Goal: Find specific page/section: Find specific page/section

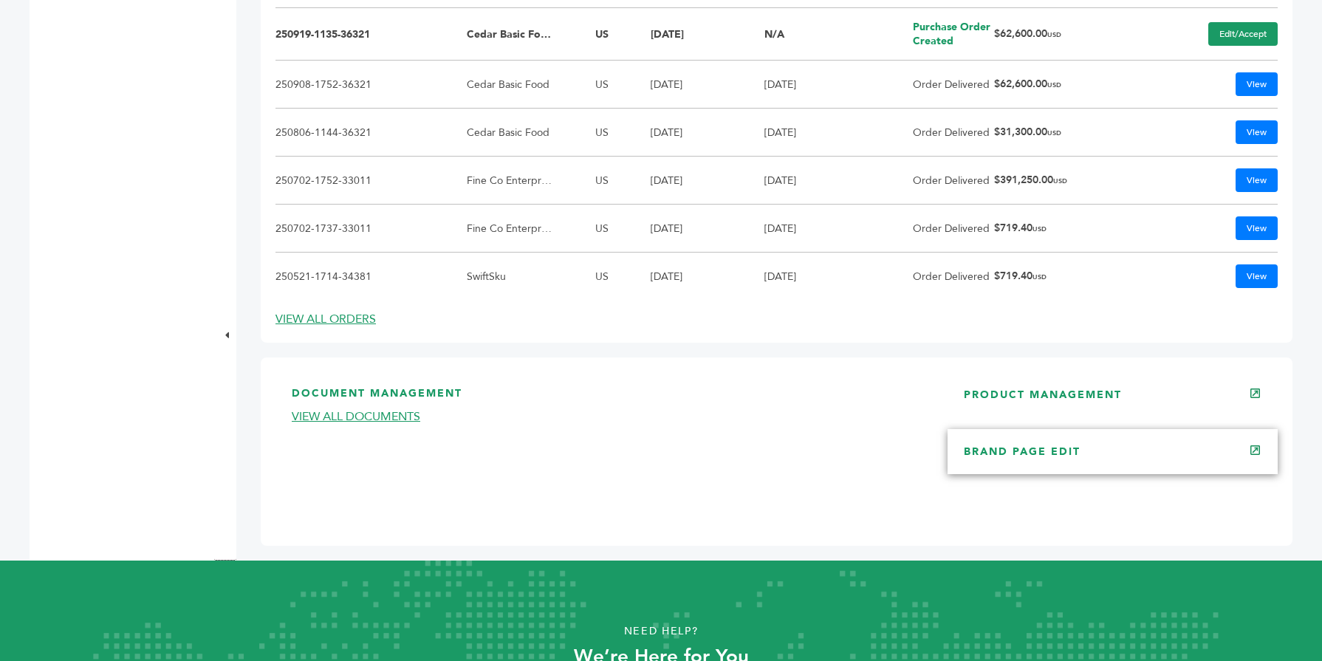
scroll to position [886, 0]
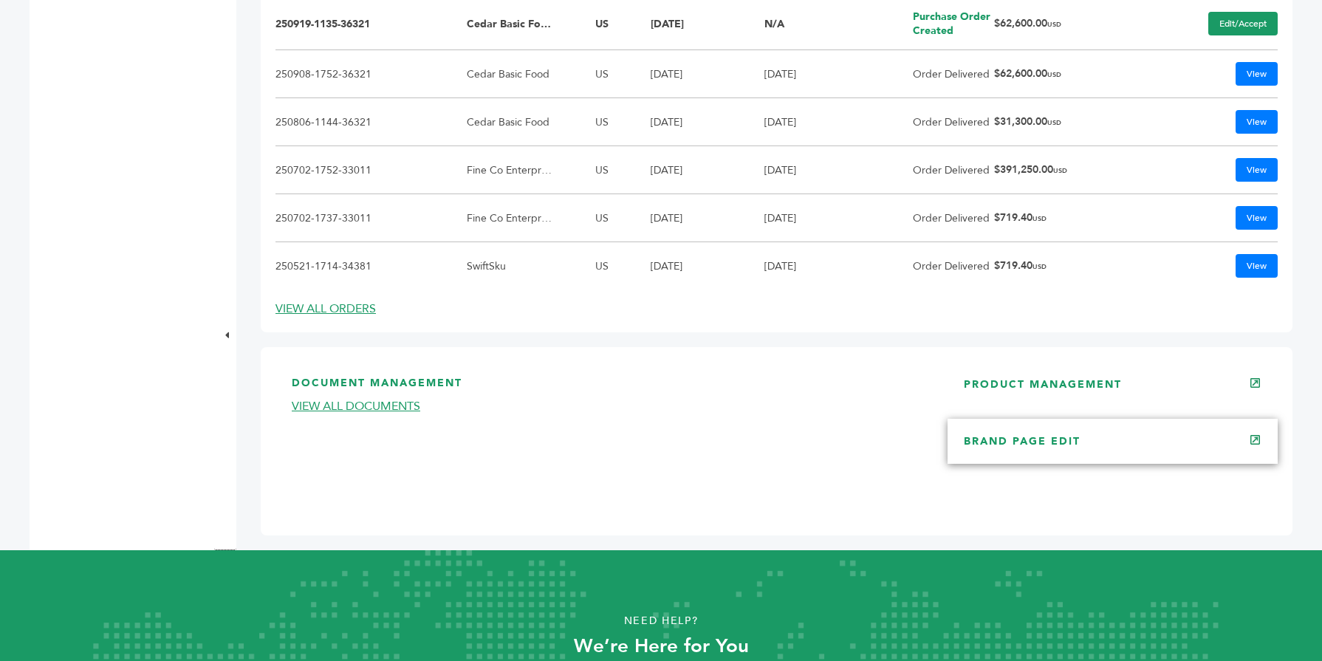
click at [1051, 442] on link "BRAND PAGE EDIT" at bounding box center [1022, 441] width 117 height 14
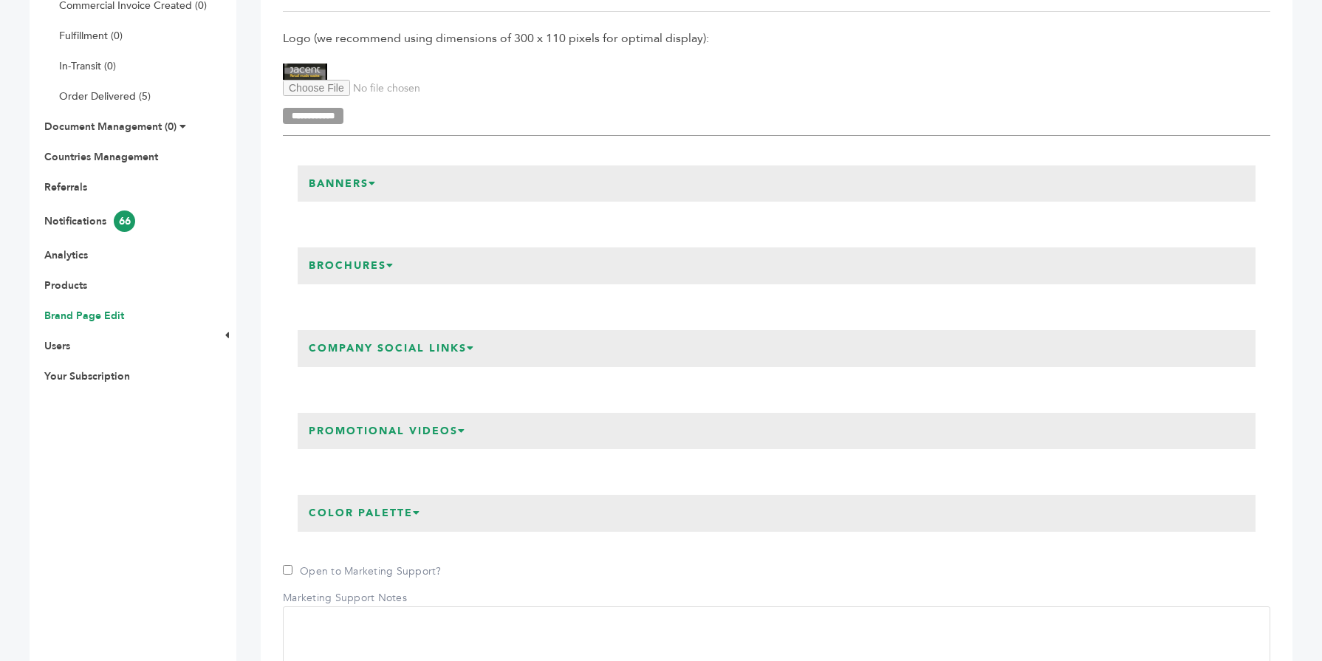
scroll to position [443, 0]
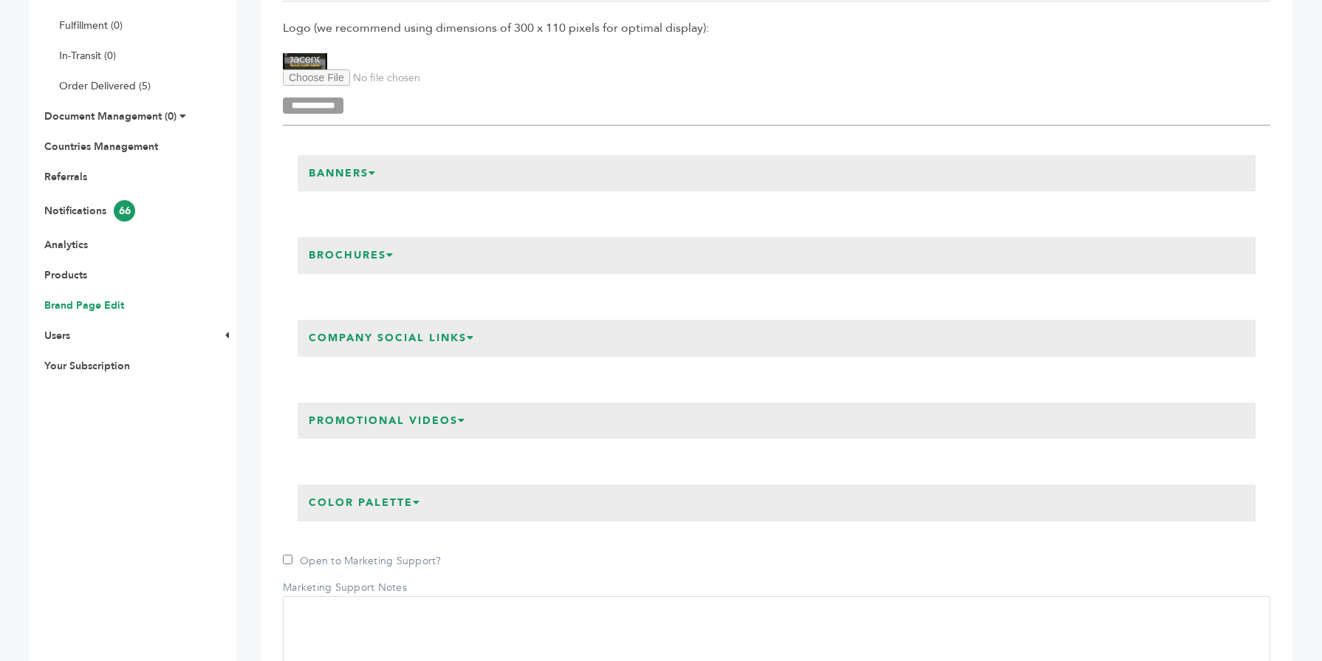
click at [388, 180] on h3 "Banners" at bounding box center [343, 173] width 90 height 37
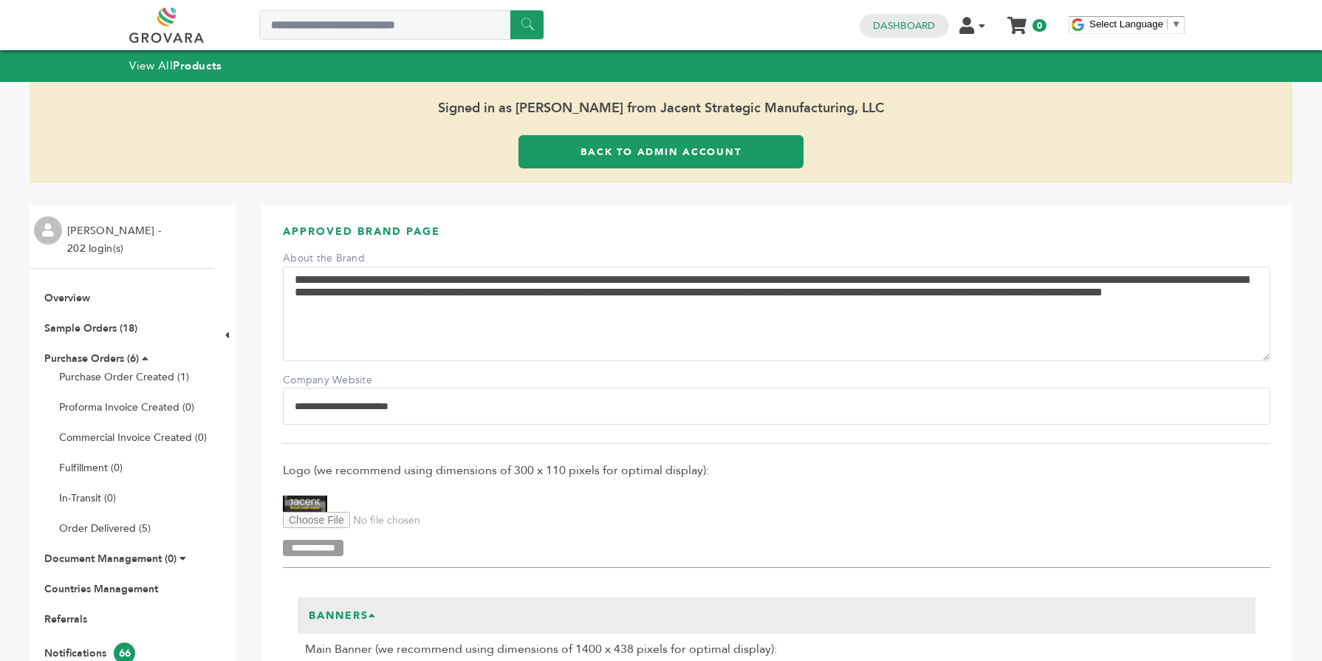
scroll to position [0, 0]
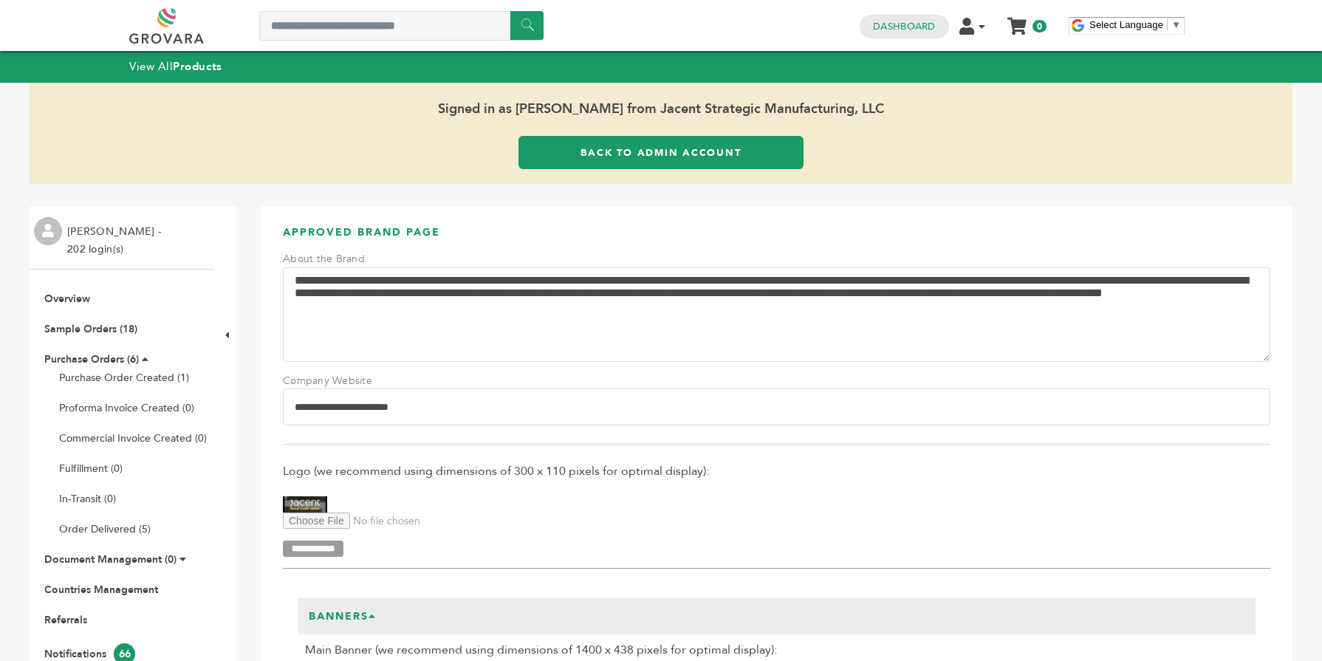
click at [561, 143] on link "Back to Admin Account" at bounding box center [660, 152] width 285 height 33
